Goal: Check status

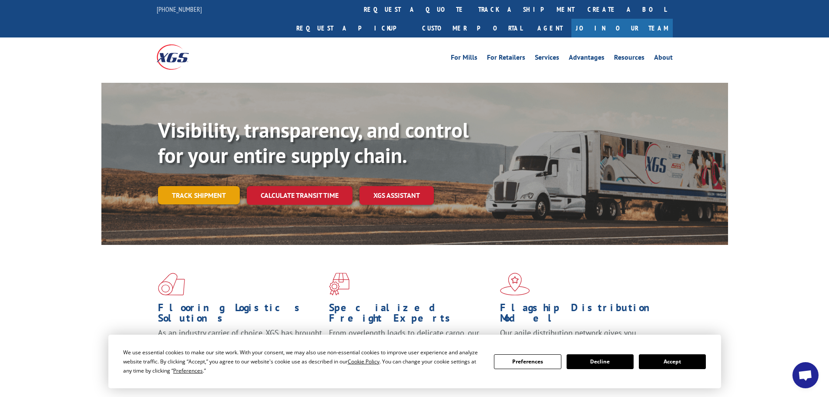
click at [228, 186] on link "Track shipment" at bounding box center [199, 195] width 82 height 18
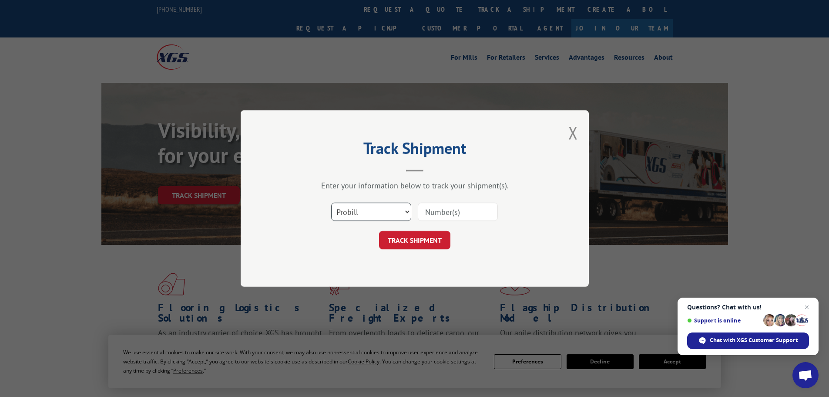
click at [406, 210] on select "Select category... Probill BOL PO" at bounding box center [371, 211] width 80 height 18
select select "bol"
click at [331, 202] on select "Select category... Probill BOL PO" at bounding box center [371, 211] width 80 height 18
click at [446, 212] on input at bounding box center [458, 211] width 80 height 18
paste input "108246406800"
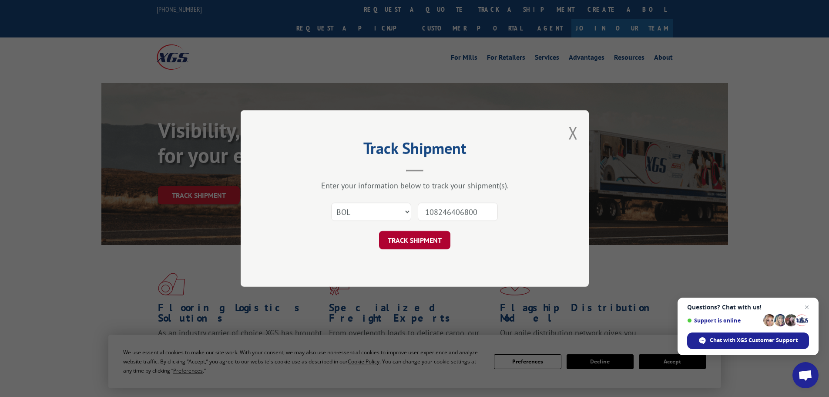
type input "108246406800"
click at [436, 241] on button "TRACK SHIPMENT" at bounding box center [414, 240] width 71 height 18
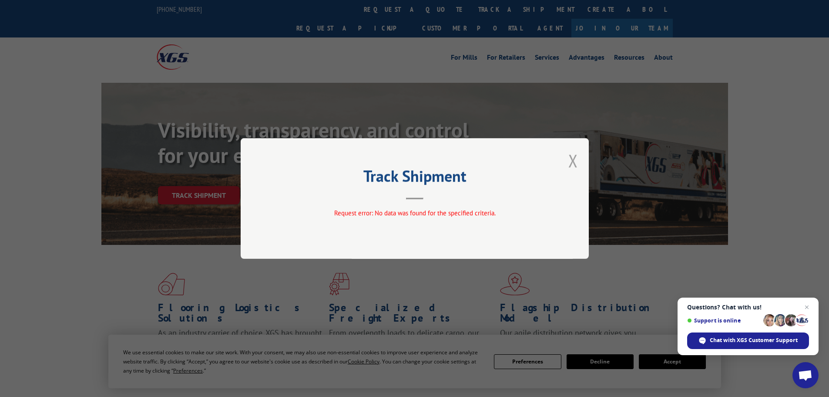
click at [572, 161] on button "Close modal" at bounding box center [574, 160] width 10 height 23
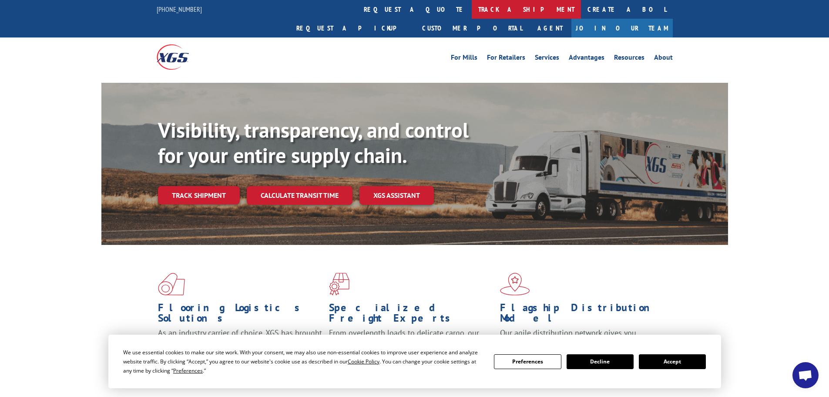
click at [472, 5] on link "track a shipment" at bounding box center [526, 9] width 109 height 19
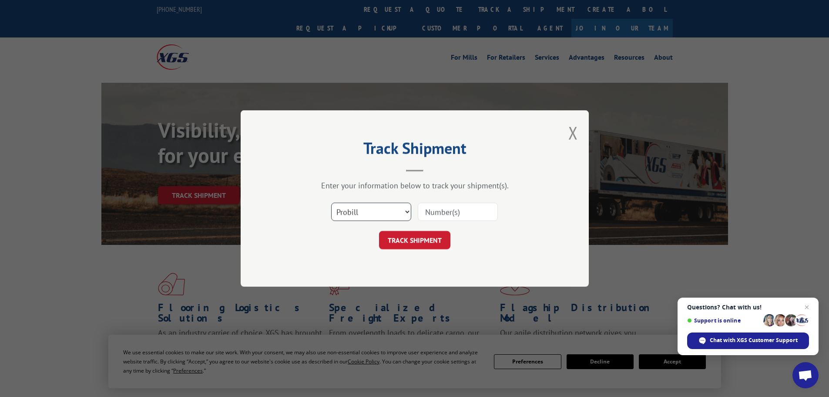
click at [382, 205] on select "Select category... Probill BOL PO" at bounding box center [371, 211] width 80 height 18
click at [459, 213] on input at bounding box center [458, 211] width 80 height 18
paste input "61952"
type input "61952"
click at [398, 234] on button "TRACK SHIPMENT" at bounding box center [414, 240] width 71 height 18
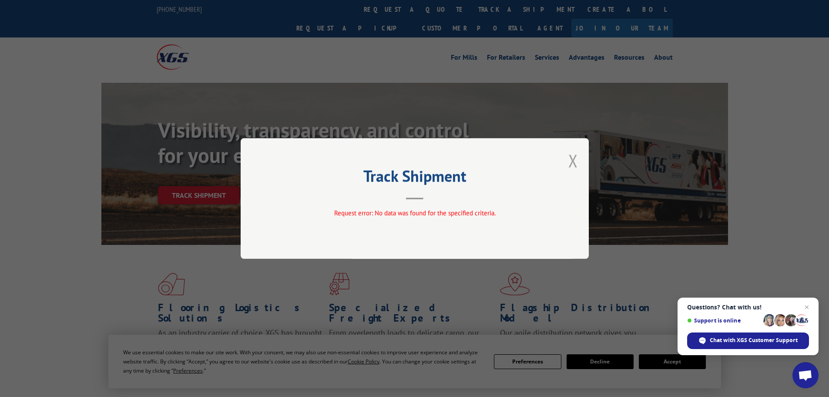
click at [573, 157] on button "Close modal" at bounding box center [574, 160] width 10 height 23
